Goal: Transaction & Acquisition: Obtain resource

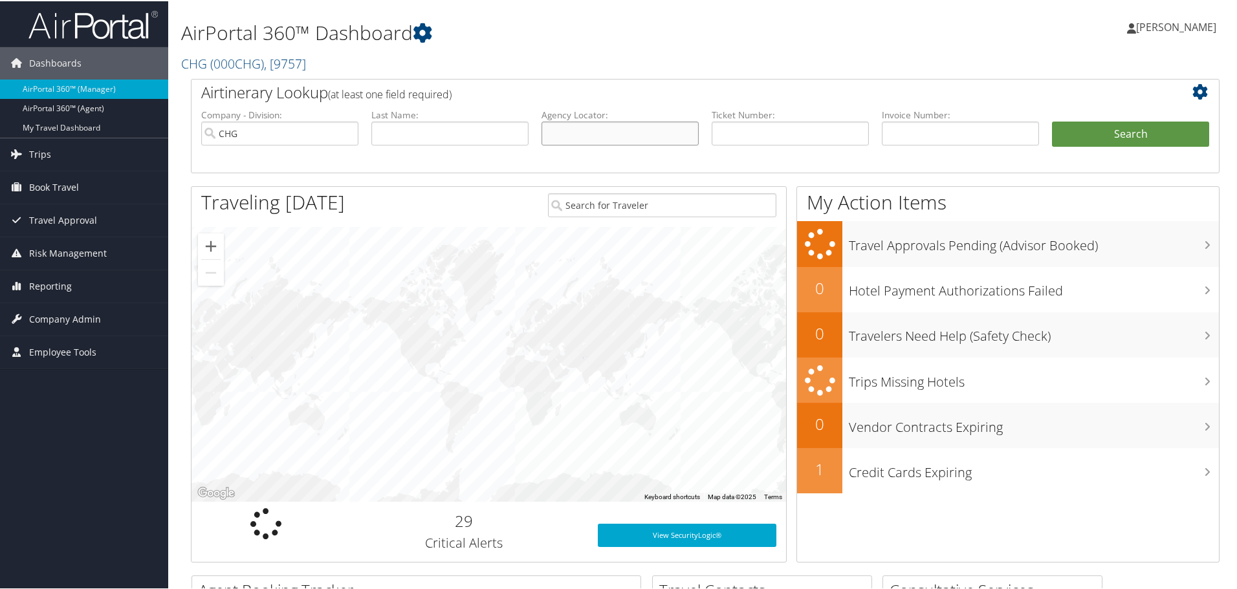
click at [635, 132] on input "text" at bounding box center [620, 132] width 157 height 24
paste input "MIYMFW"
type input "MIYMFW"
click at [1109, 131] on button "Search" at bounding box center [1130, 133] width 157 height 26
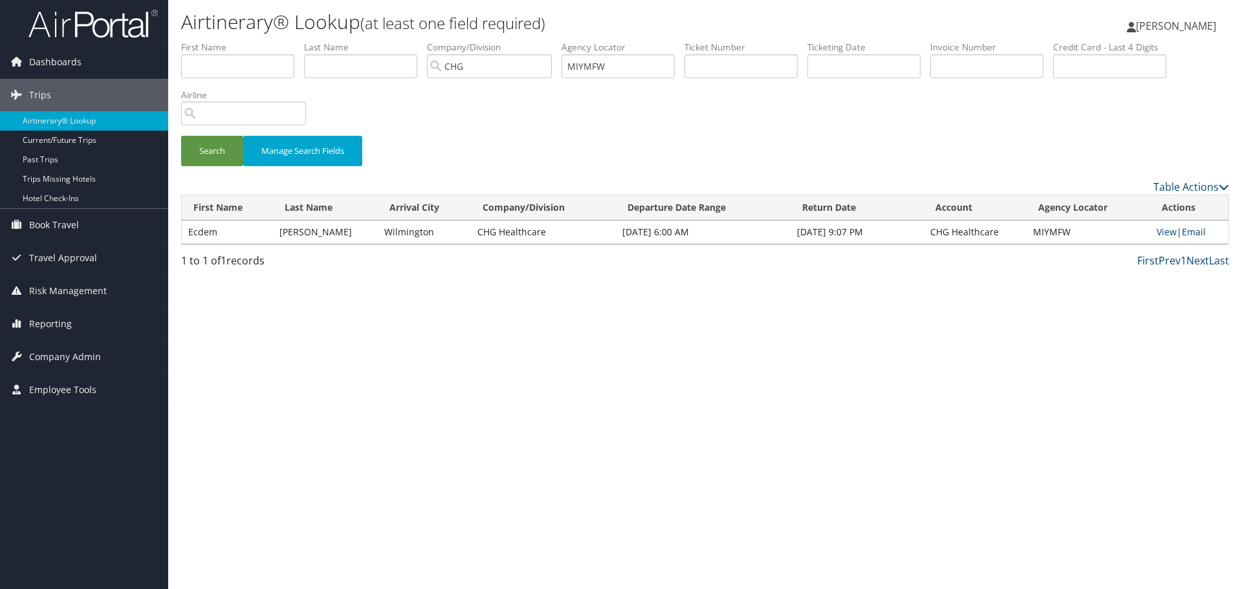
click at [1191, 233] on link "Email" at bounding box center [1194, 232] width 24 height 12
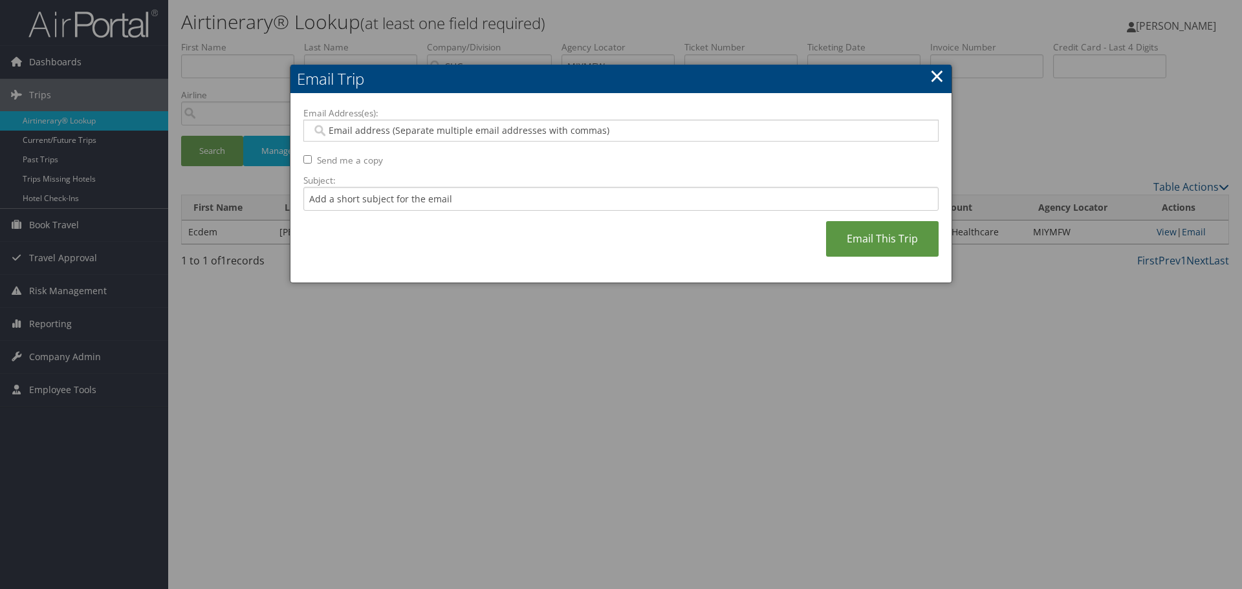
click at [430, 129] on input "Email Address(es):" at bounding box center [621, 130] width 618 height 13
type input "c"
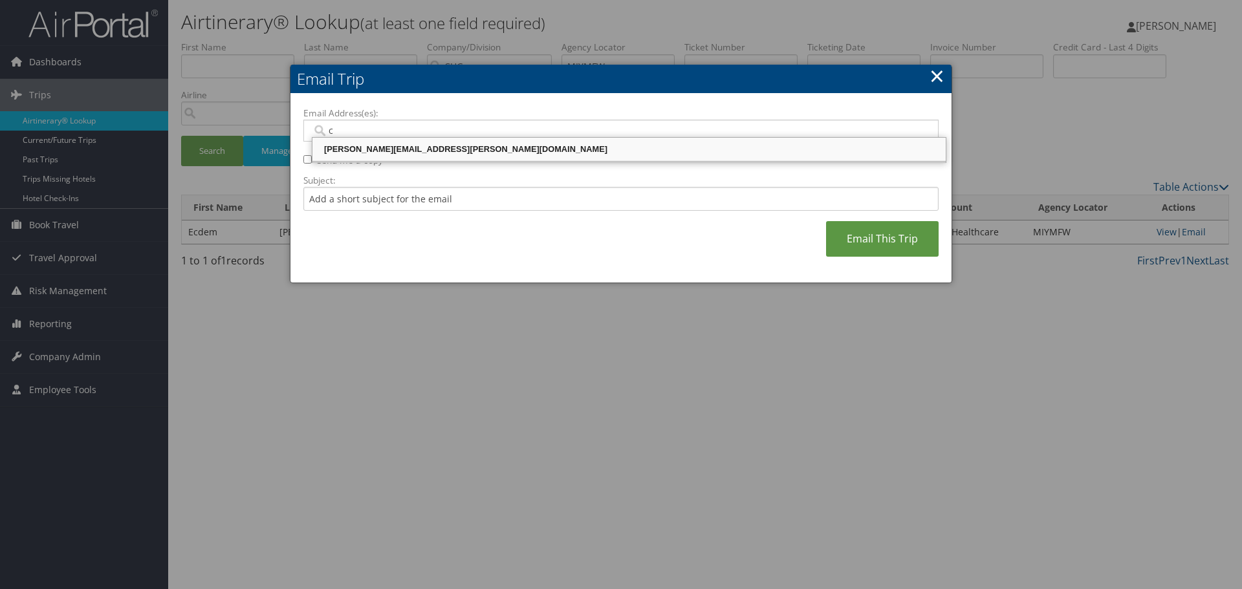
click at [415, 149] on div "CELESTE.PORTER@CHGHEALTHCARE.COM" at bounding box center [629, 149] width 630 height 13
type input "CELESTE.PORTER@CHGHEALTHCARE.COM"
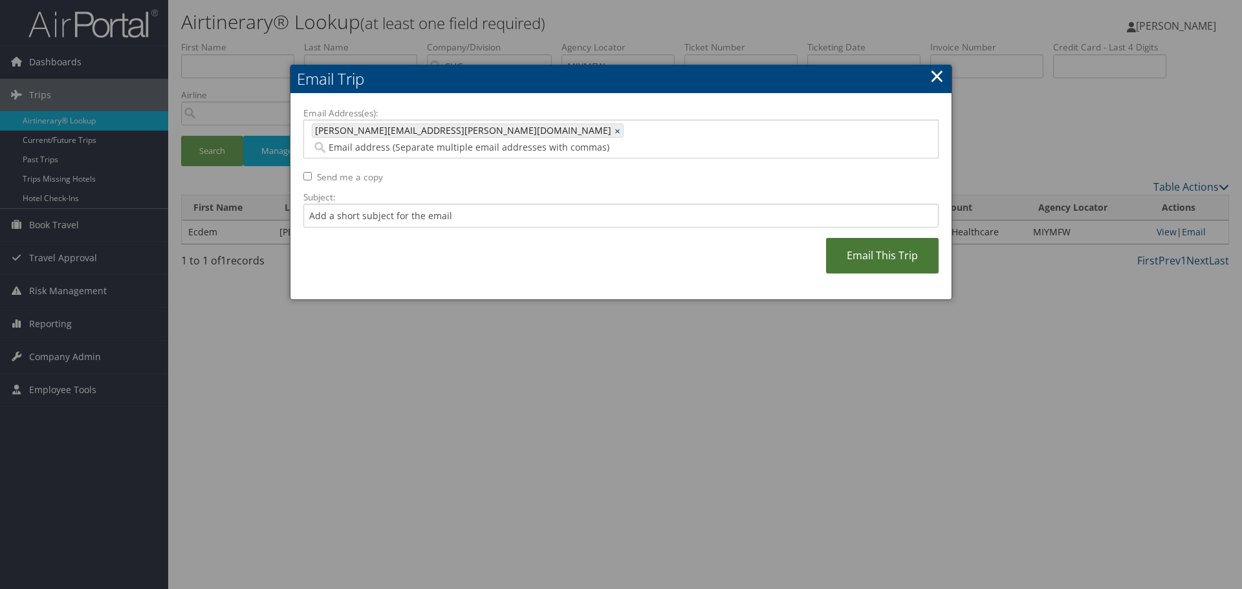
click at [843, 238] on link "Email This Trip" at bounding box center [882, 256] width 113 height 36
